Goal: Browse casually

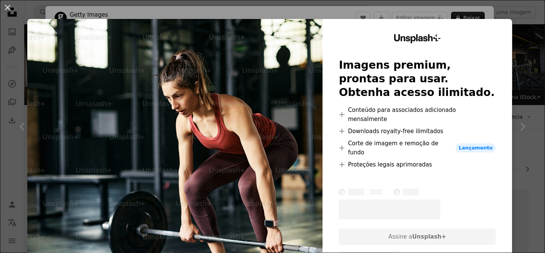
scroll to position [2399, 0]
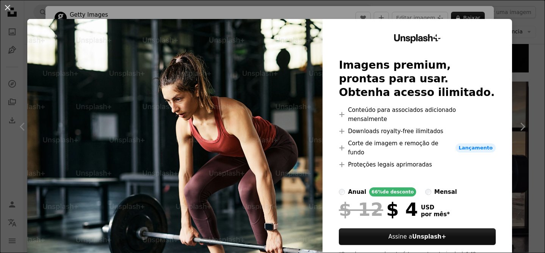
click at [11, 6] on button "An X shape" at bounding box center [7, 7] width 9 height 9
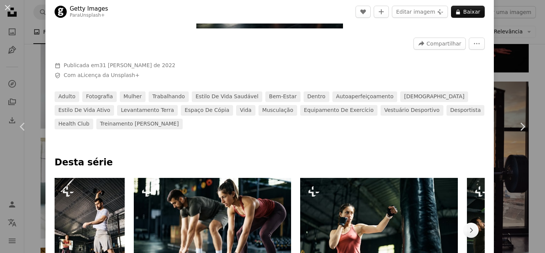
scroll to position [351, 0]
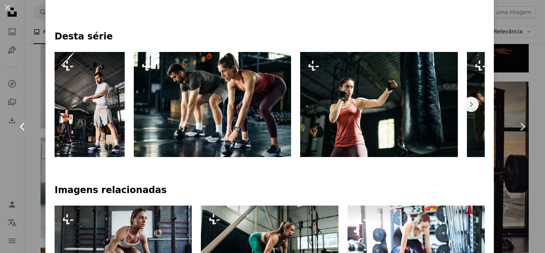
click at [19, 128] on icon "Chevron left" at bounding box center [23, 127] width 12 height 12
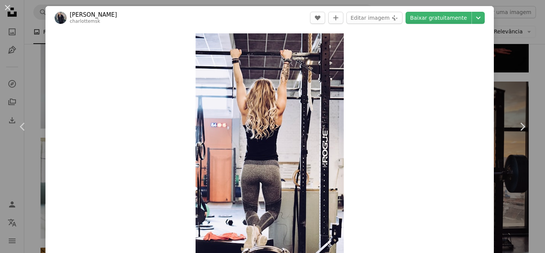
click at [508, 86] on div "An X shape Chevron left Chevron right [PERSON_NAME] charlottemsk A heart A plus…" at bounding box center [272, 126] width 545 height 253
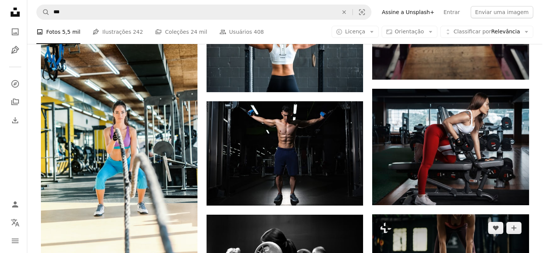
scroll to position [2484, 0]
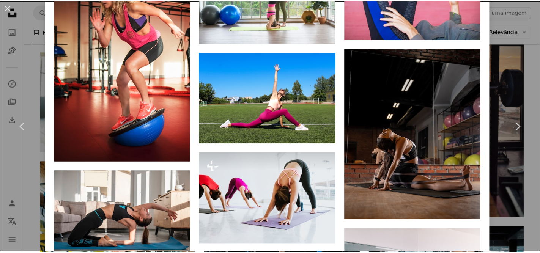
scroll to position [1540, 0]
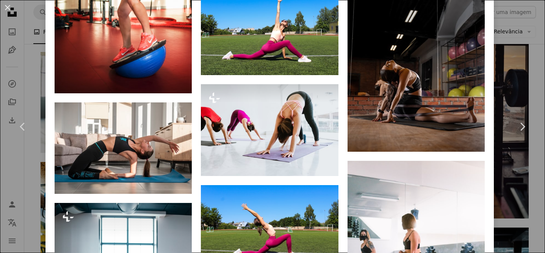
click at [505, 77] on div "An X shape Chevron left Chevron right [PERSON_NAME] mars Disponível para contra…" at bounding box center [272, 126] width 545 height 253
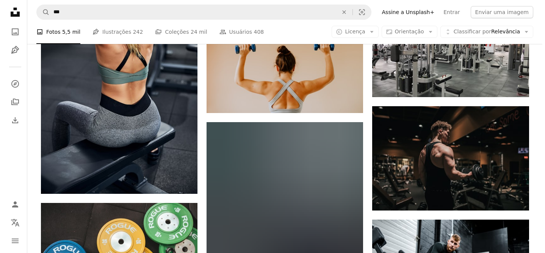
scroll to position [4626, 0]
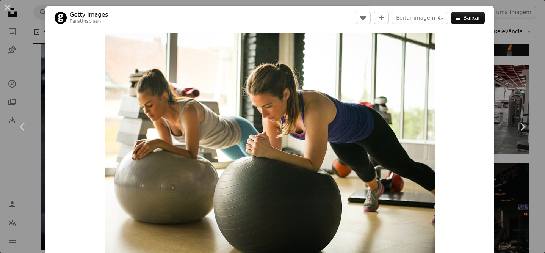
click at [523, 82] on div "An X shape Chevron left Chevron right Getty Images Para Unsplash+ A heart A plu…" at bounding box center [272, 126] width 545 height 253
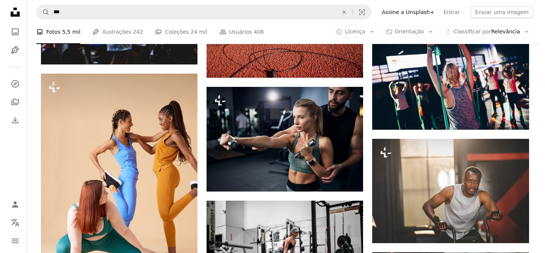
scroll to position [6791, 0]
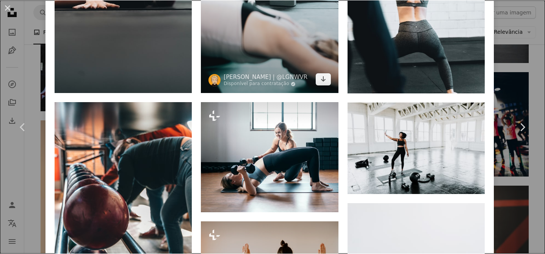
scroll to position [701, 0]
